Goal: Obtain resource: Download file/media

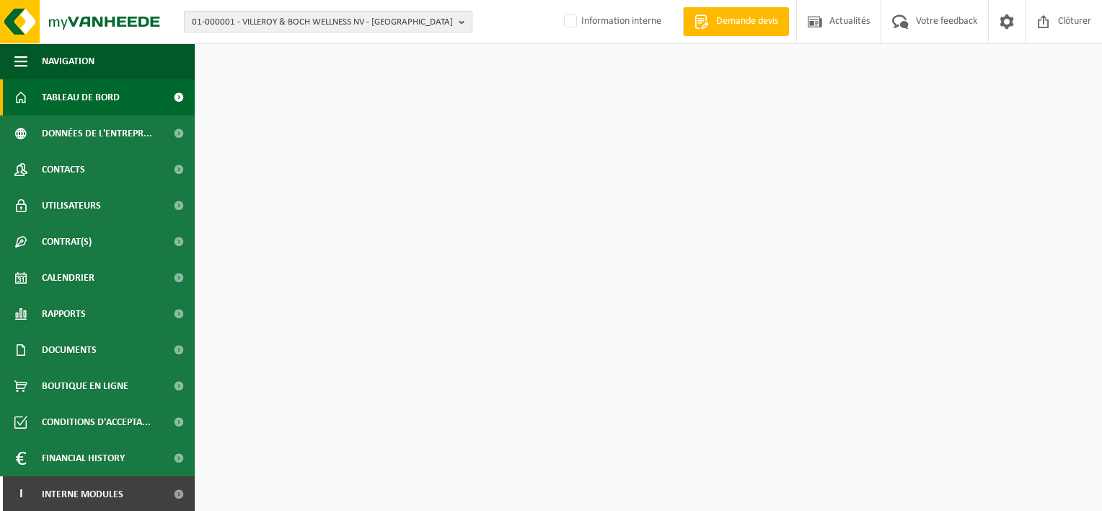
click at [271, 20] on span "01-000001 - VILLEROY & BOCH WELLNESS NV - ROESELARE" at bounding box center [322, 23] width 261 height 22
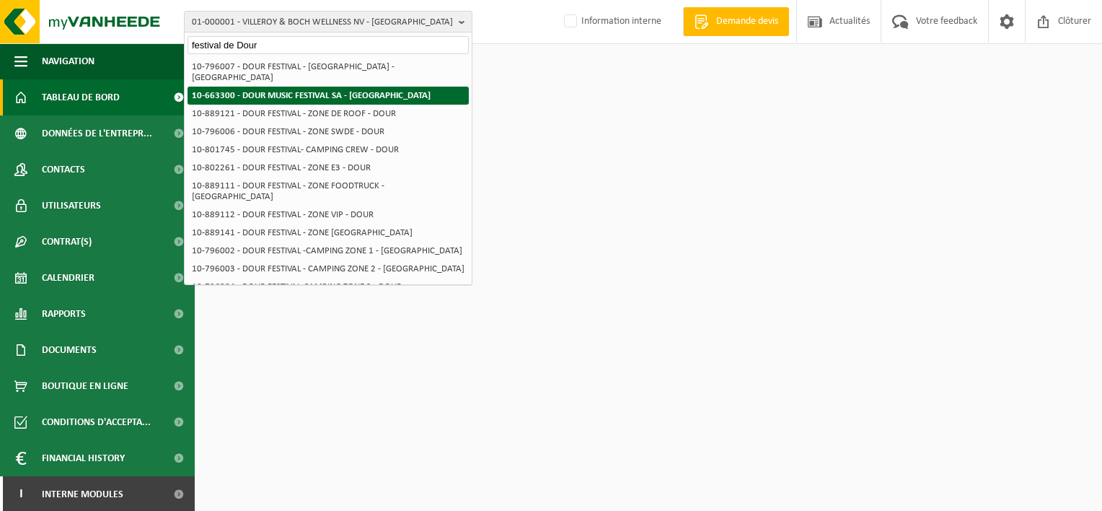
type input "festival de Dour"
click at [265, 91] on strong "10-663300 - DOUR MUSIC FESTIVAL SA - [GEOGRAPHIC_DATA]" at bounding box center [311, 95] width 239 height 9
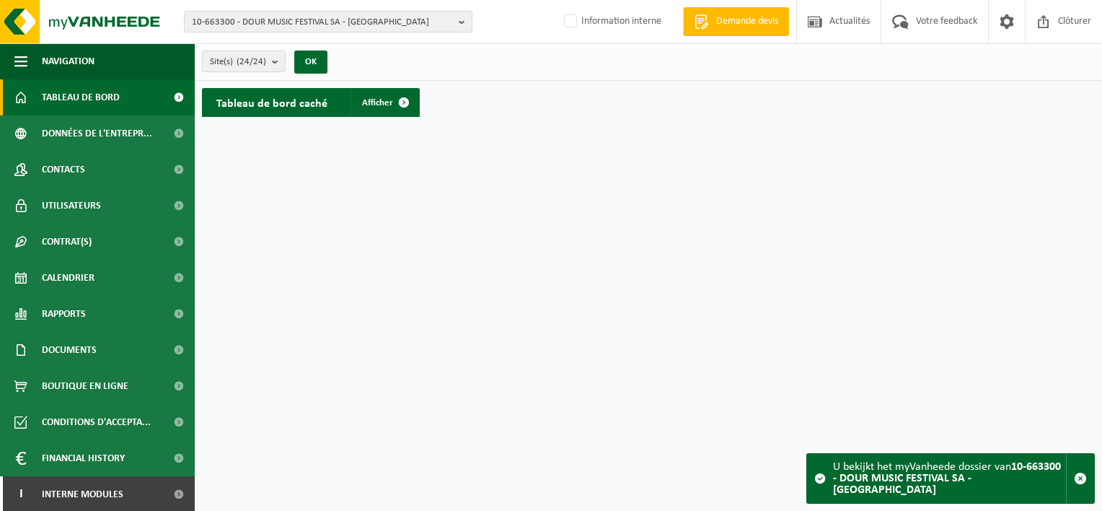
click at [39, 351] on link "Documents" at bounding box center [97, 350] width 195 height 36
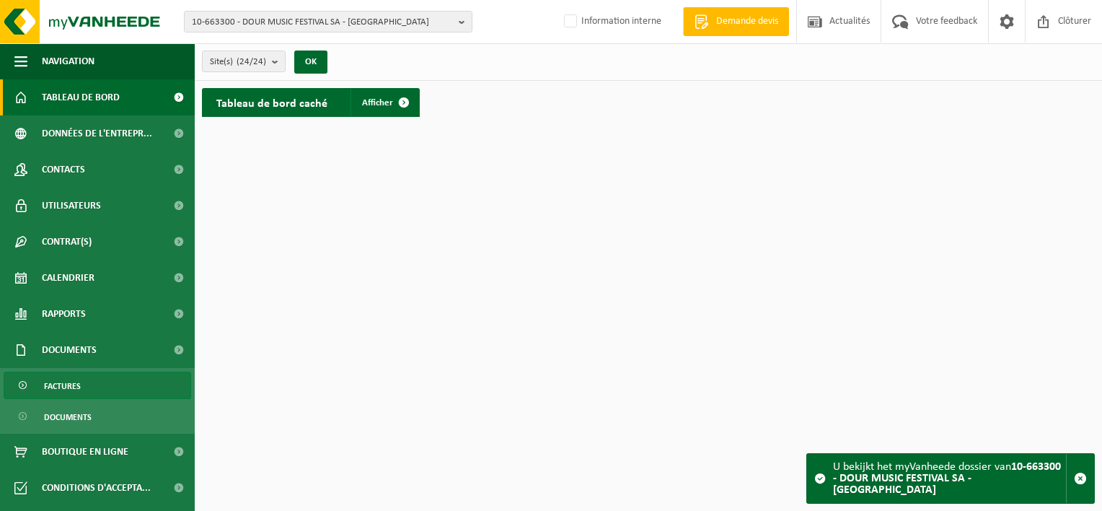
click at [60, 384] on span "Factures" at bounding box center [62, 385] width 37 height 27
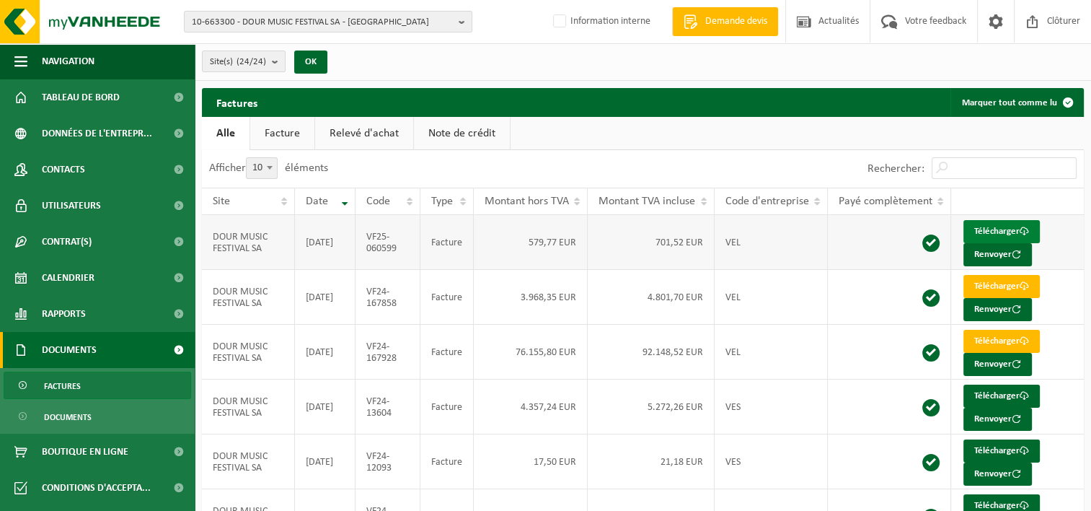
click at [996, 227] on link "Télécharger" at bounding box center [1002, 231] width 76 height 23
